Goal: Find specific page/section: Find specific page/section

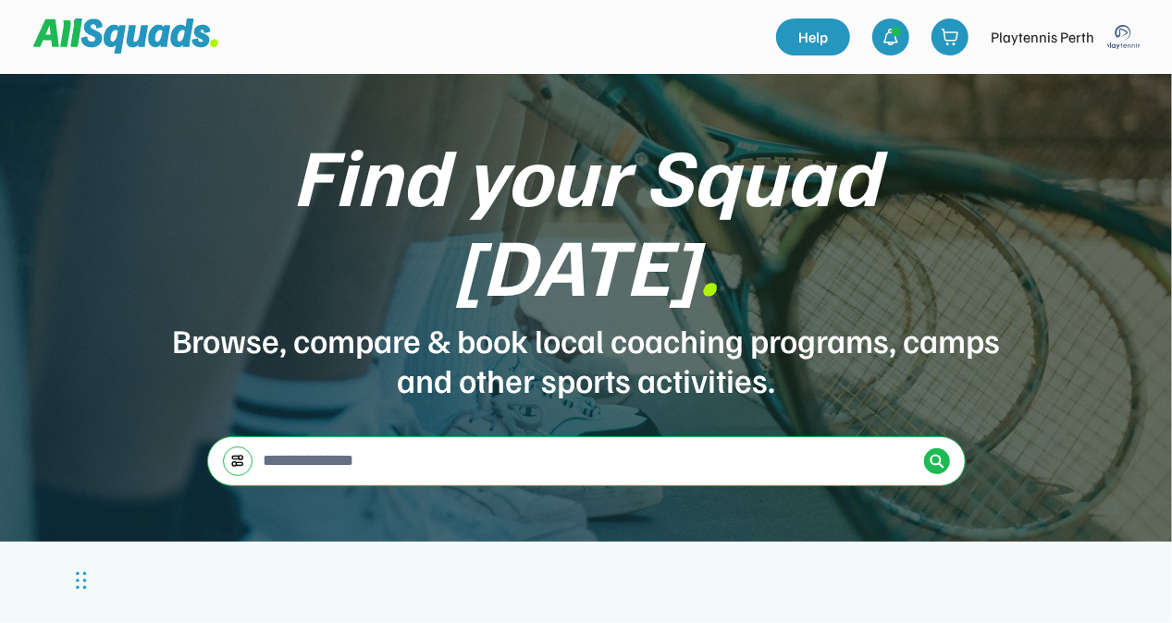
click at [1128, 46] on img at bounding box center [1123, 36] width 37 height 37
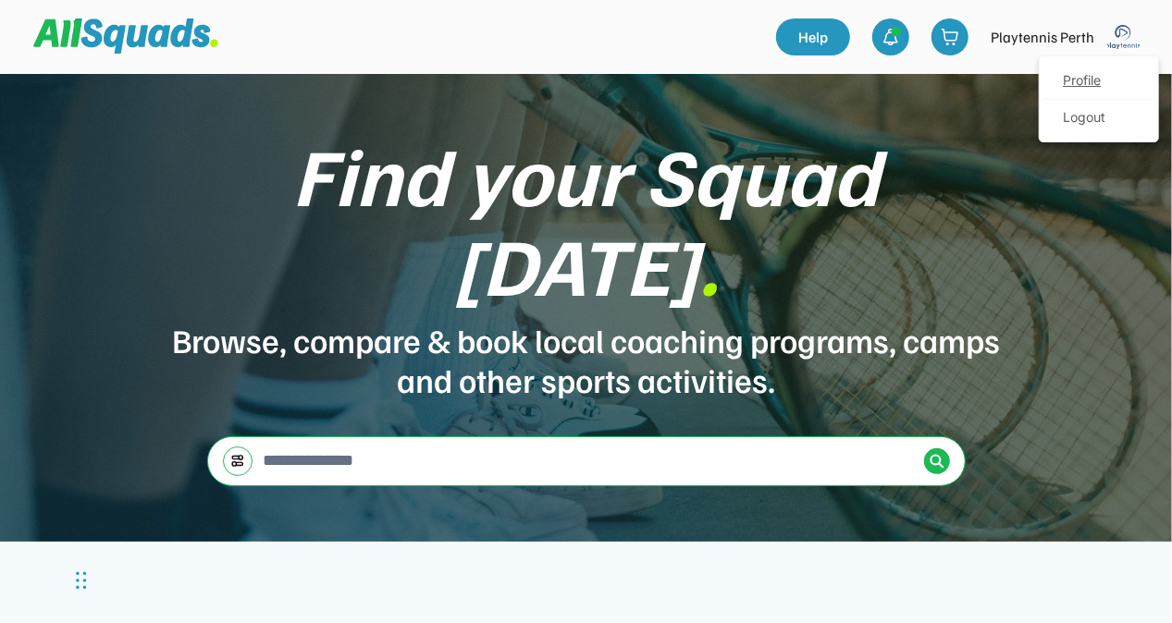
click at [1102, 85] on link "Profile" at bounding box center [1098, 81] width 109 height 37
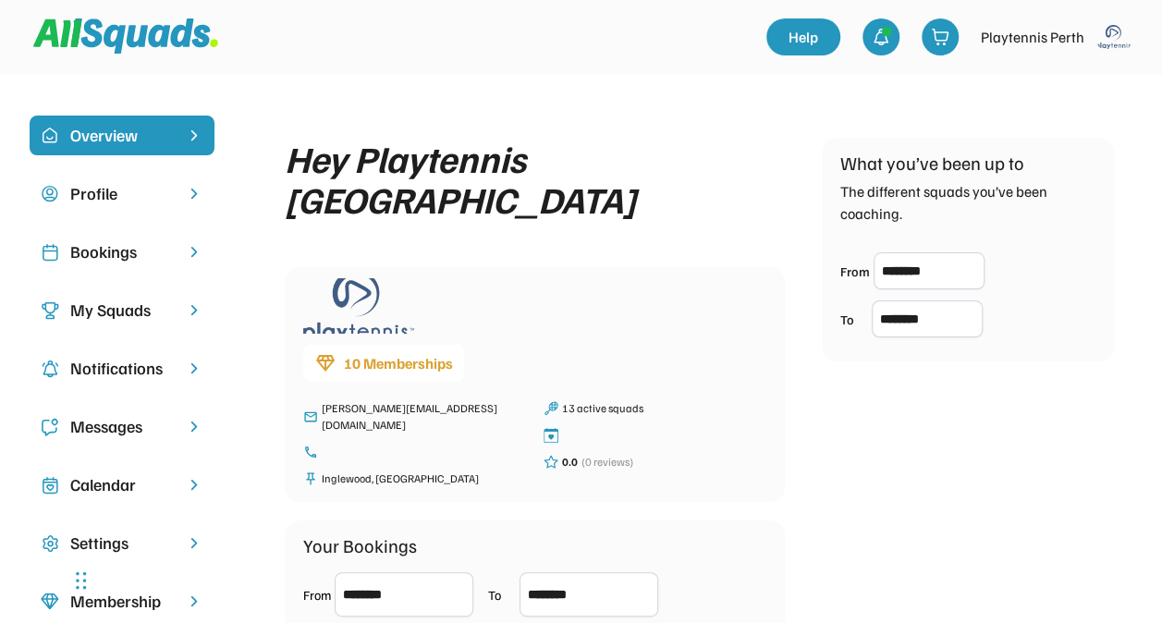
click at [95, 262] on div "Bookings" at bounding box center [122, 251] width 104 height 25
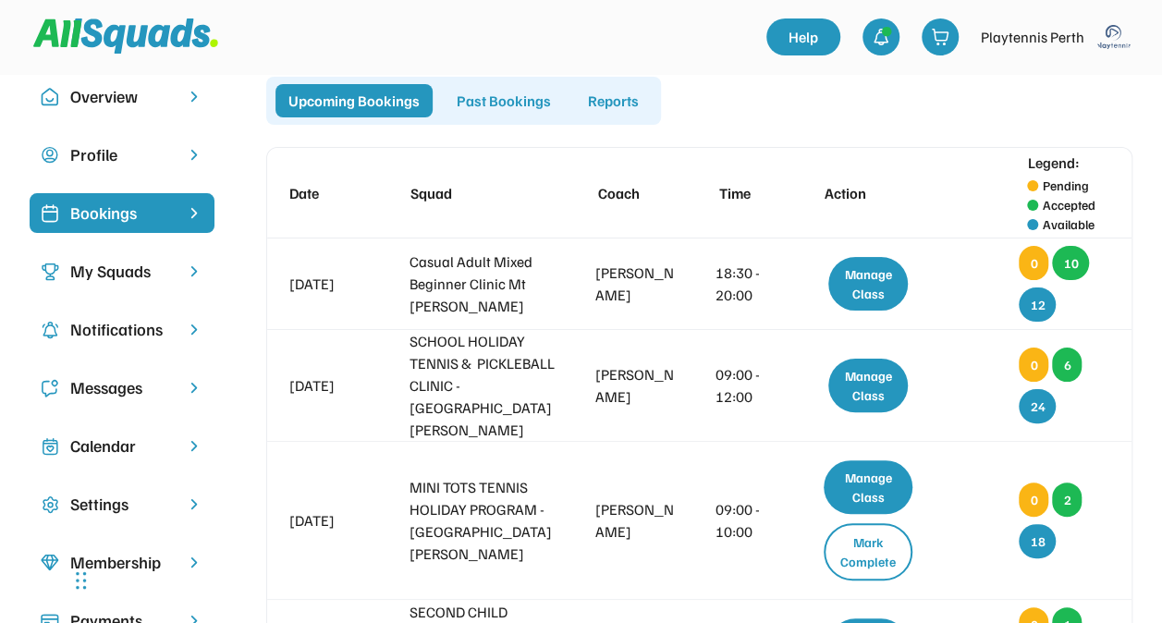
scroll to position [62, 0]
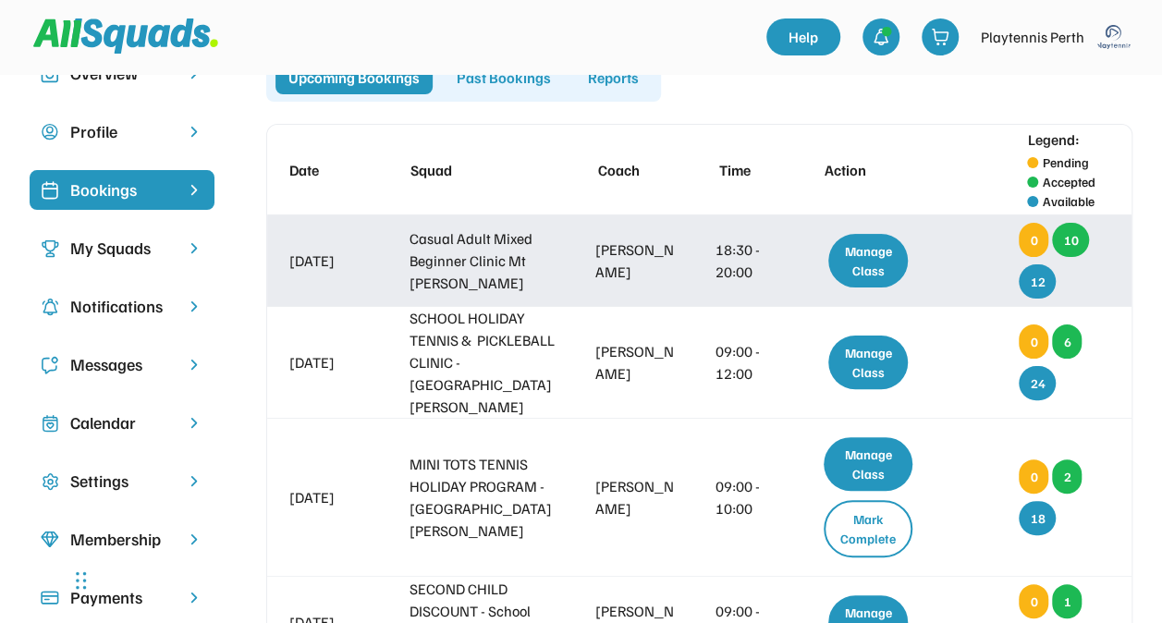
click at [740, 284] on div "[DATE] Casual Adult Mixed Beginner Clinic Mt [PERSON_NAME] [PERSON_NAME] 18:30 …" at bounding box center [699, 260] width 865 height 91
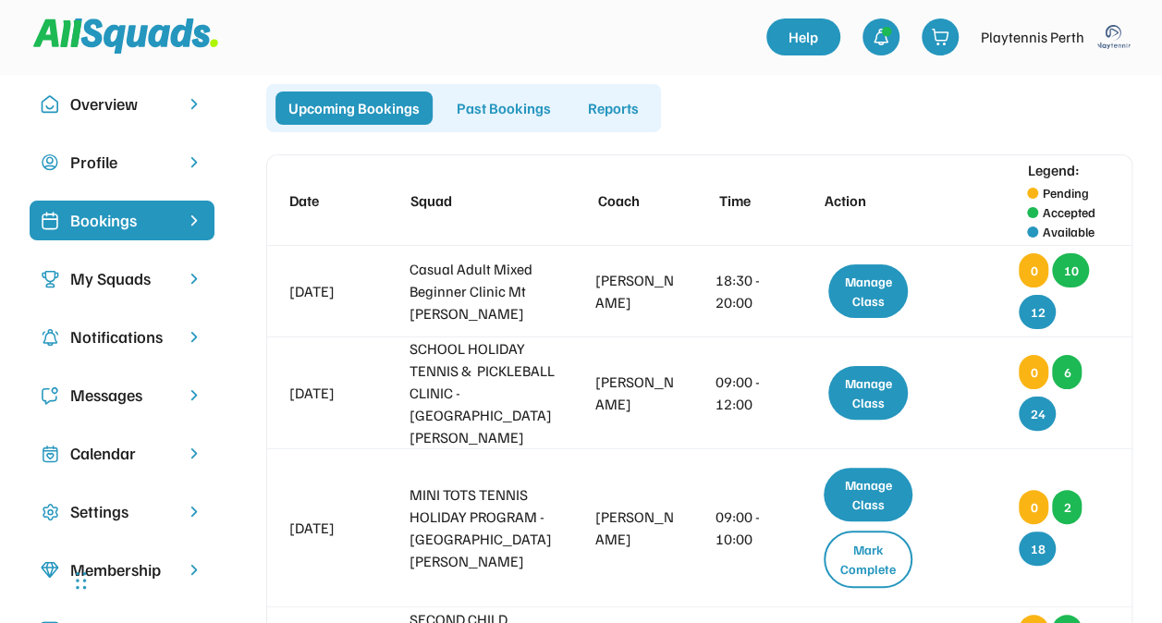
scroll to position [0, 0]
